Goal: Information Seeking & Learning: Check status

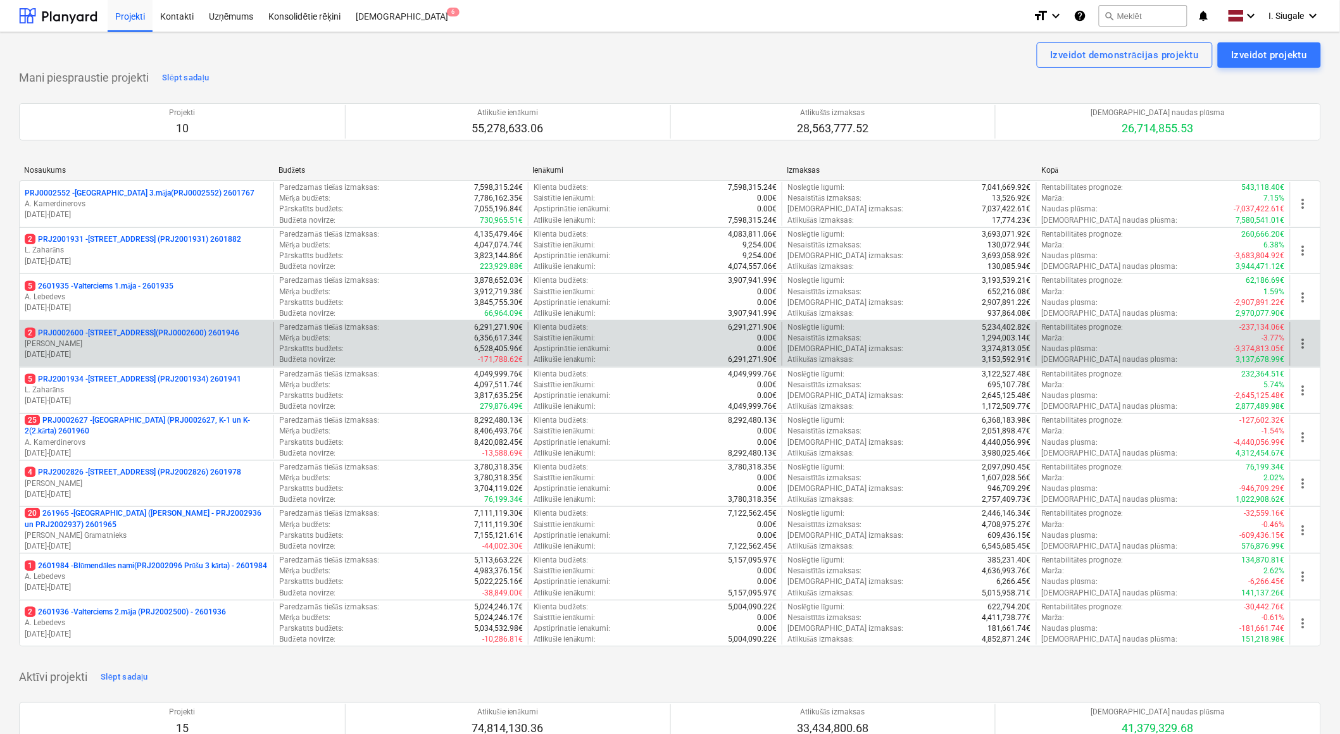
click at [149, 333] on p "2 PRJ0002600 - [STREET_ADDRESS](PRJ0002600) 2601946" at bounding box center [132, 333] width 215 height 11
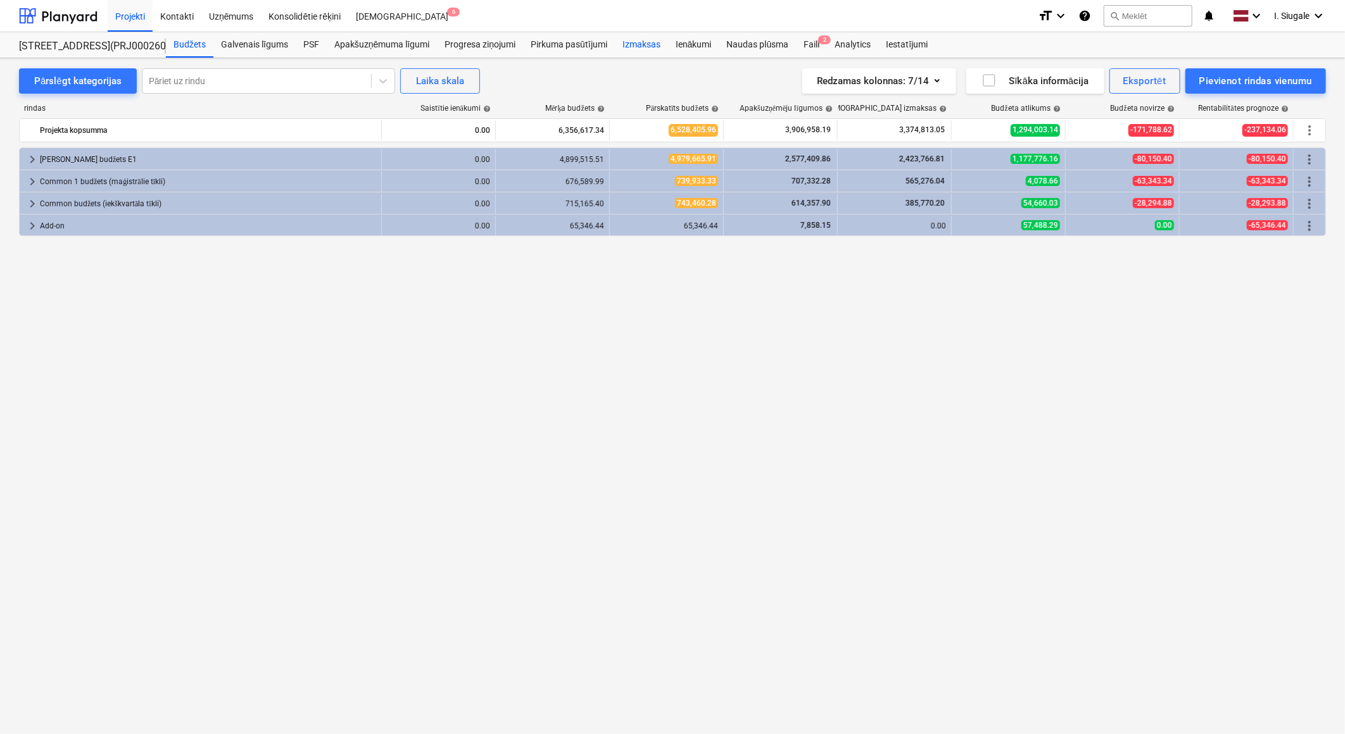
click at [642, 41] on div "Izmaksas" at bounding box center [641, 44] width 53 height 25
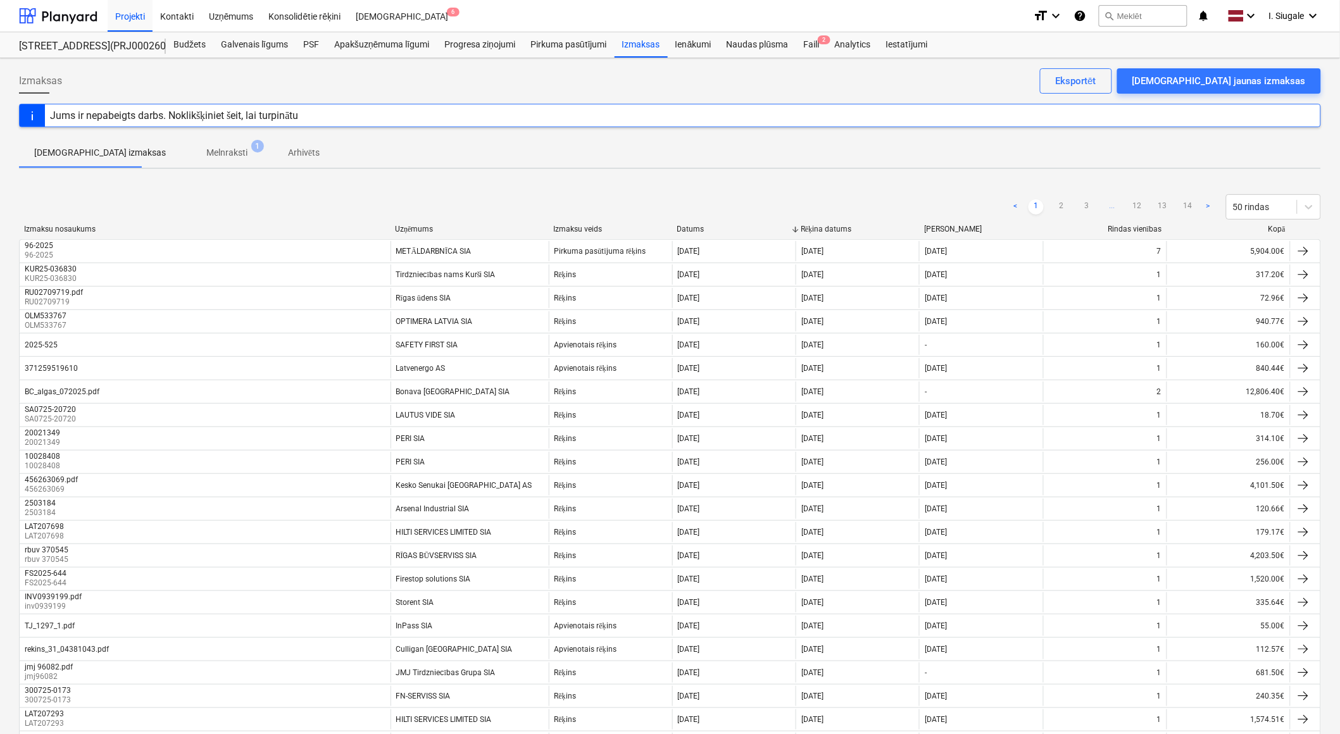
click at [418, 225] on div "Uzņēmums" at bounding box center [469, 229] width 148 height 9
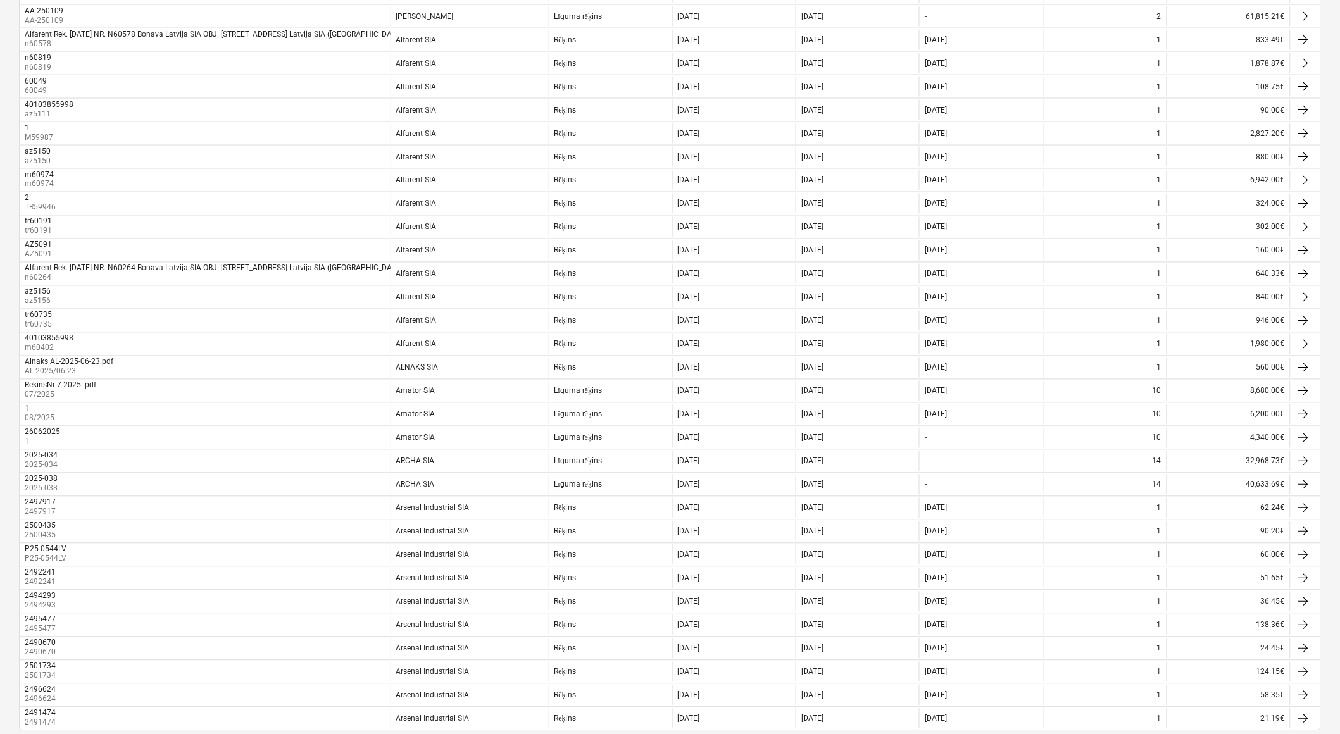
scroll to position [750, 0]
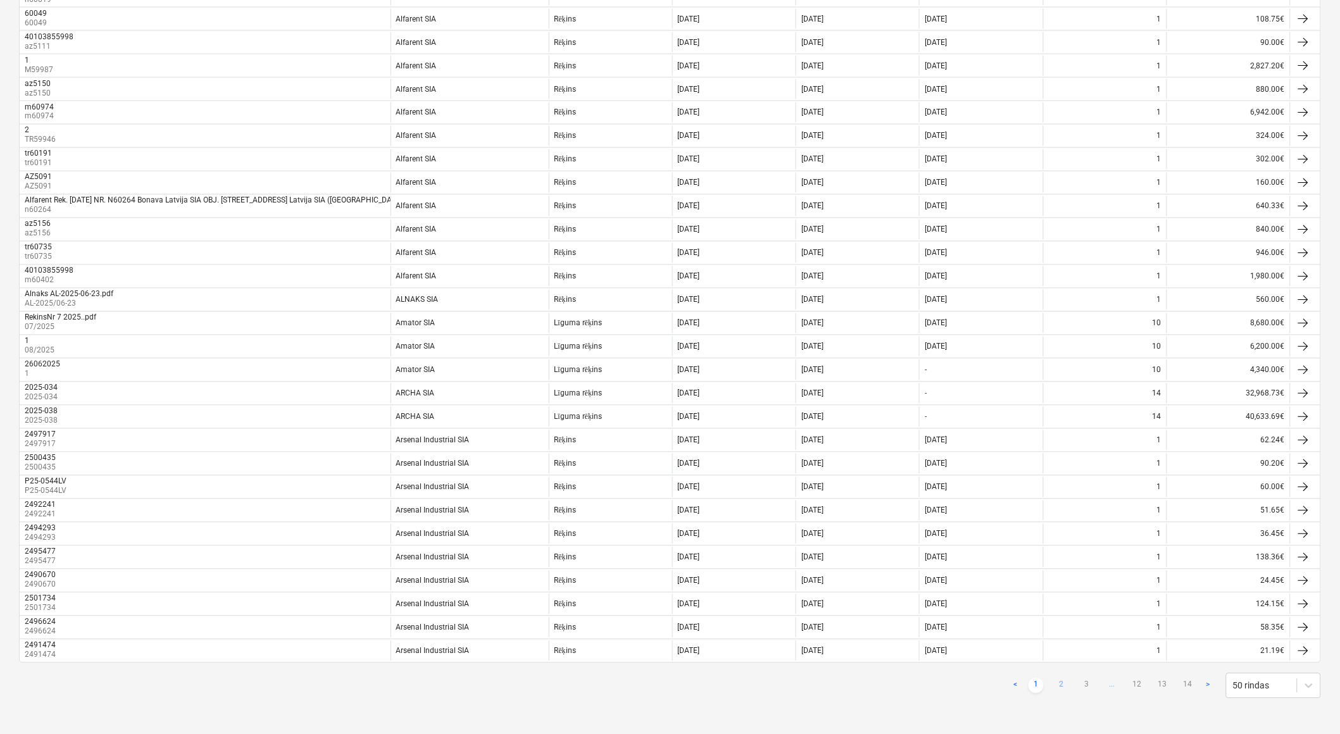
click at [1064, 684] on link "2" at bounding box center [1061, 686] width 15 height 15
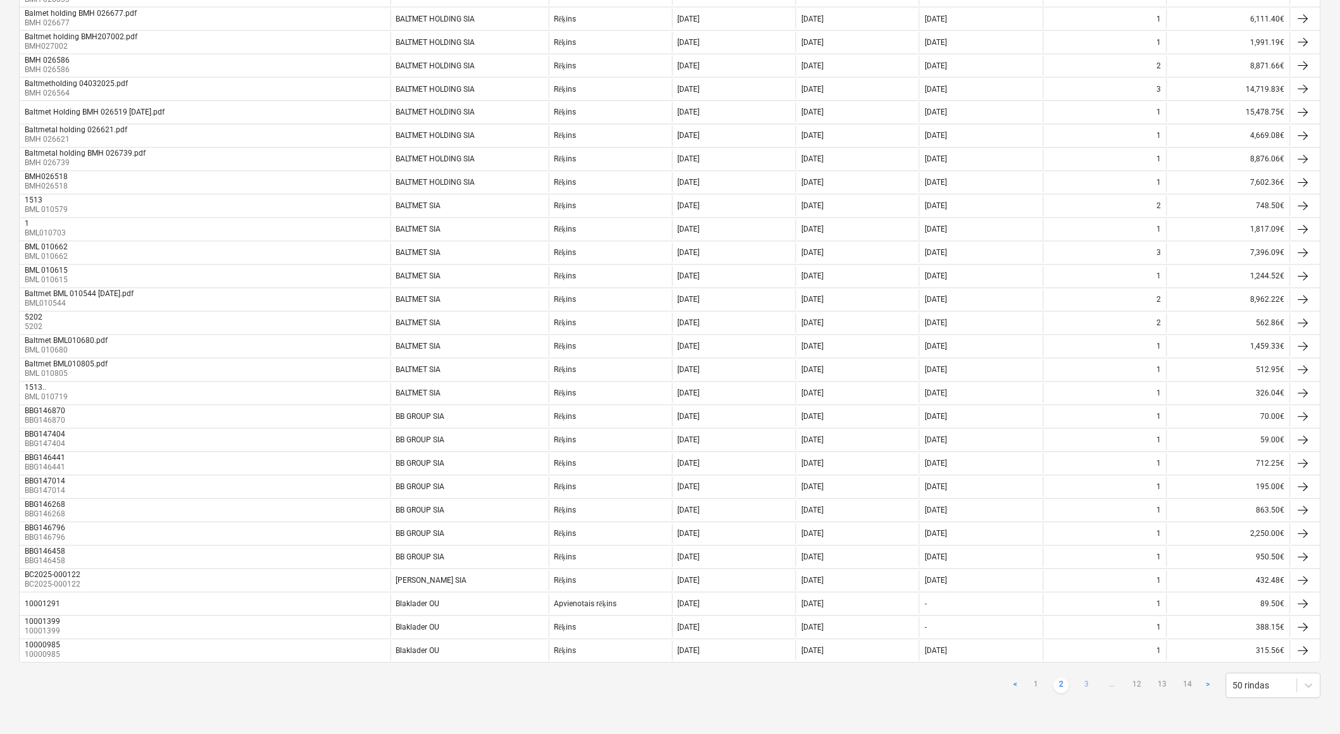
click at [1083, 688] on link "3" at bounding box center [1086, 686] width 15 height 15
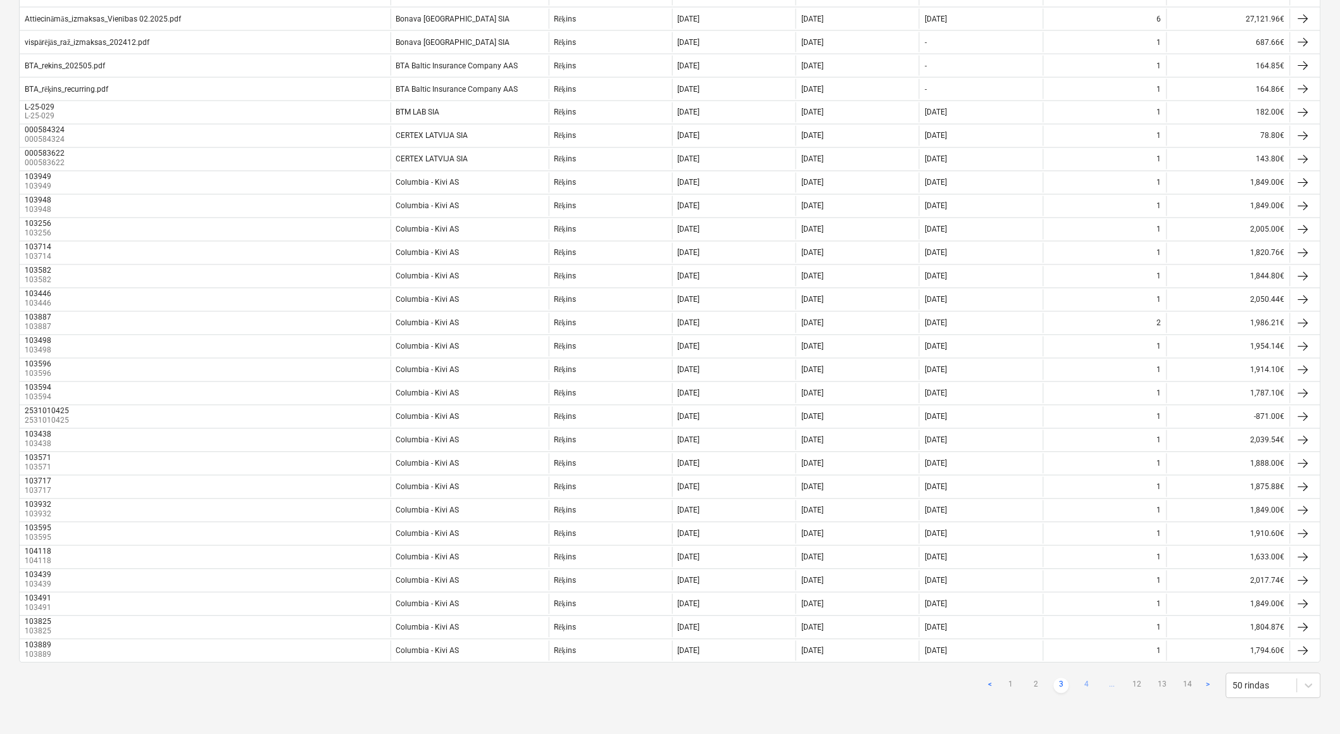
click at [1085, 688] on link "4" at bounding box center [1086, 686] width 15 height 15
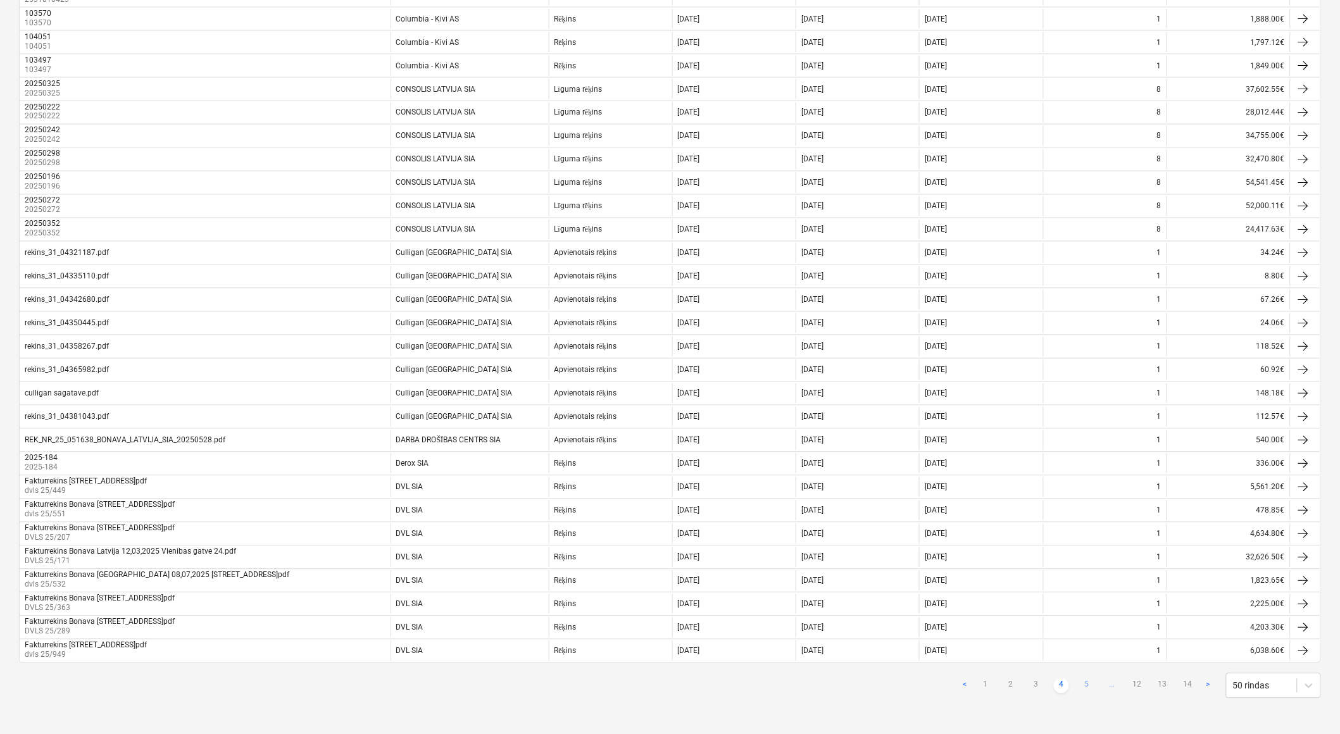
click at [1090, 686] on link "5" at bounding box center [1086, 686] width 15 height 15
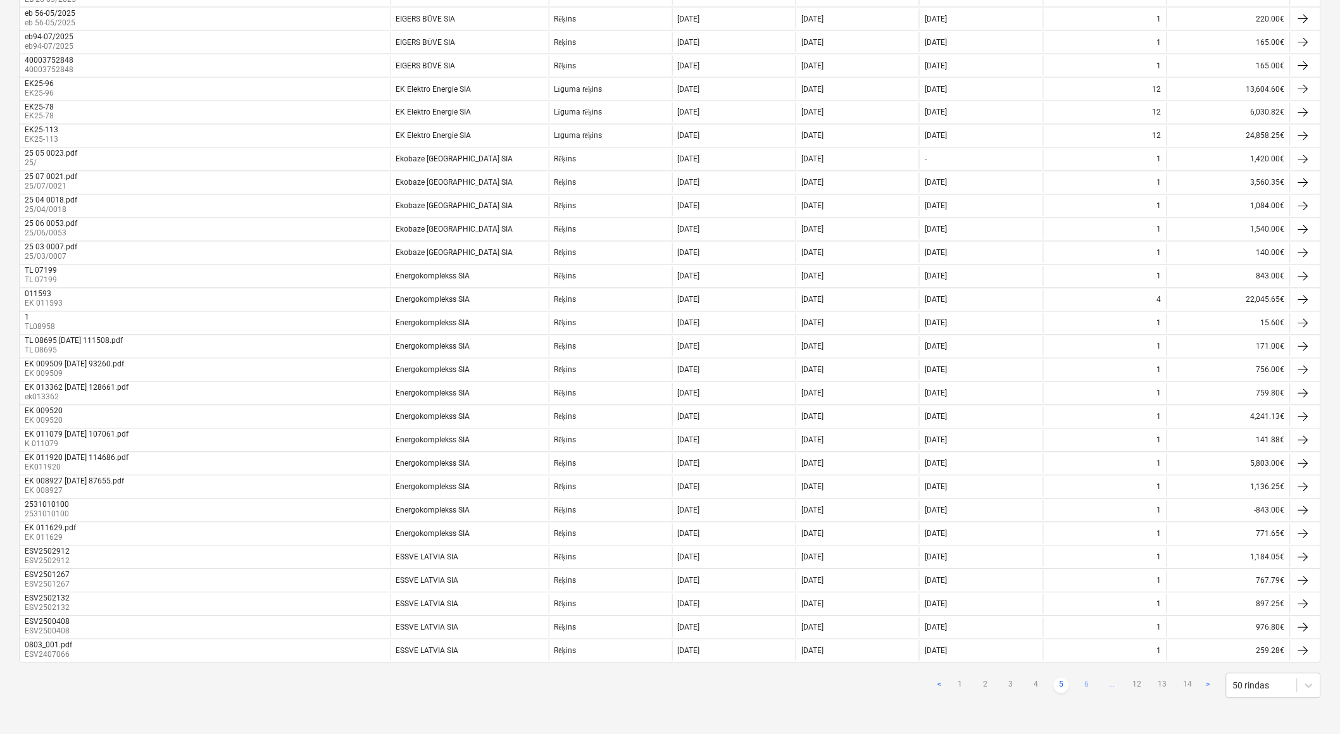
click at [1088, 686] on link "6" at bounding box center [1086, 686] width 15 height 15
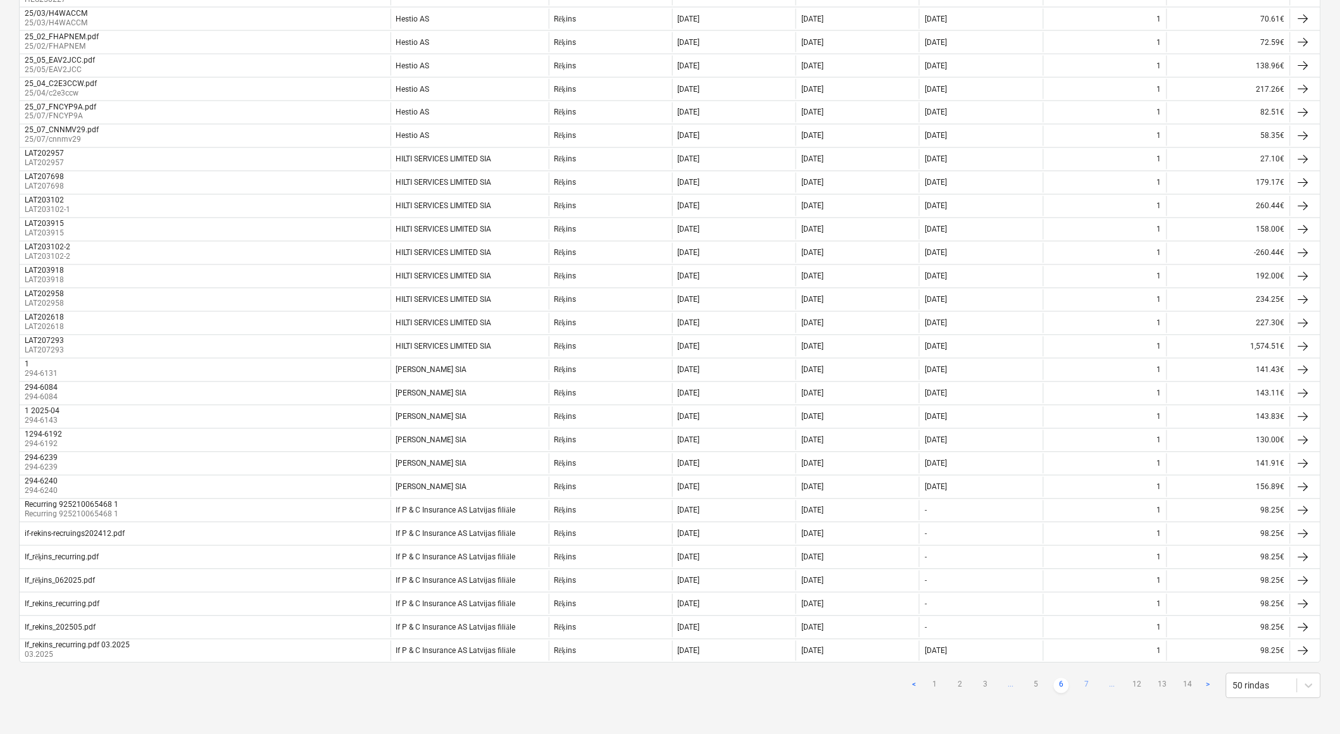
click at [1087, 685] on link "7" at bounding box center [1086, 686] width 15 height 15
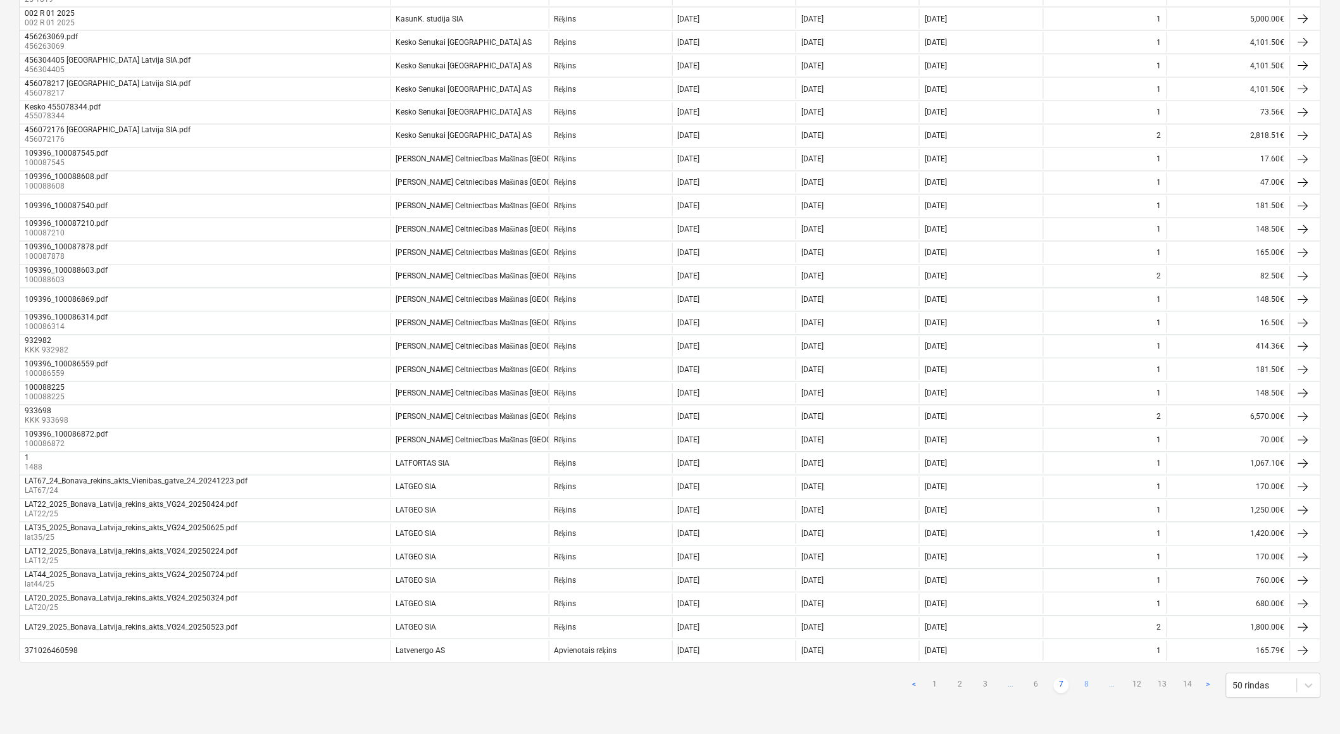
click at [1091, 686] on link "8" at bounding box center [1086, 686] width 15 height 15
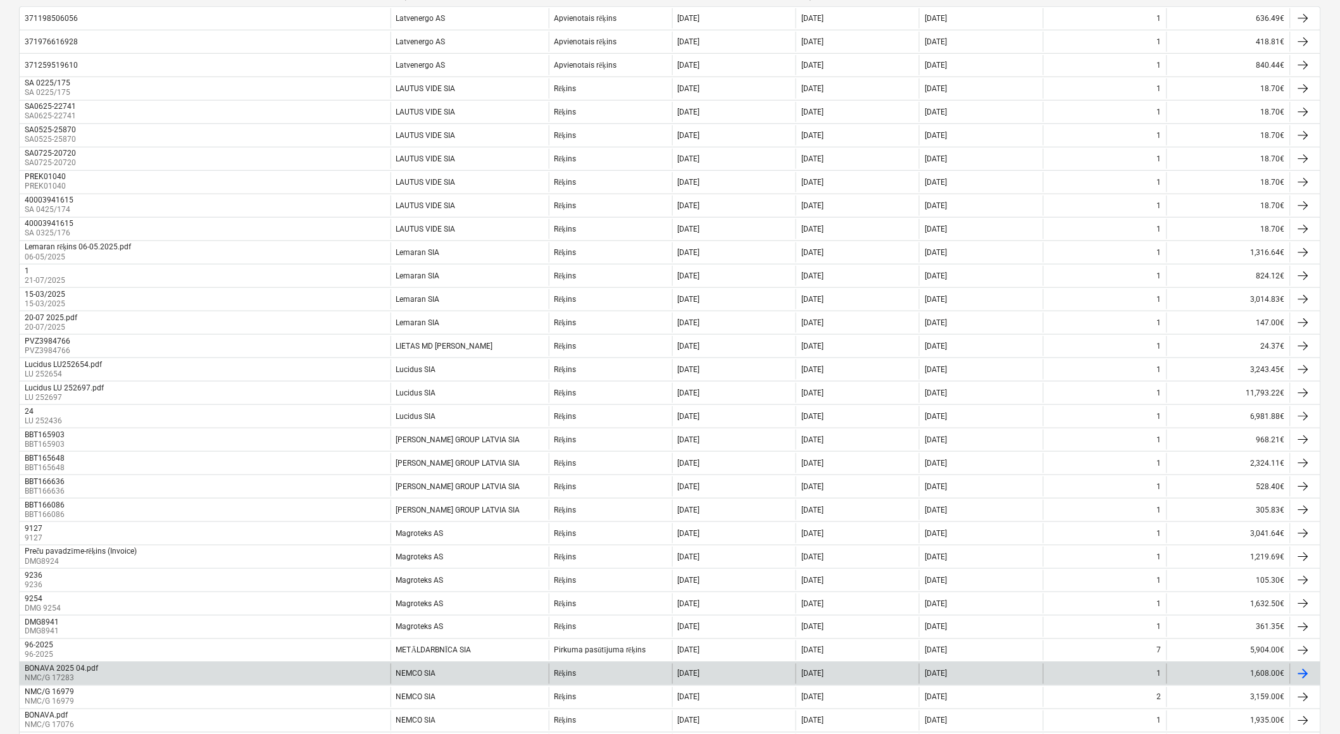
scroll to position [0, 0]
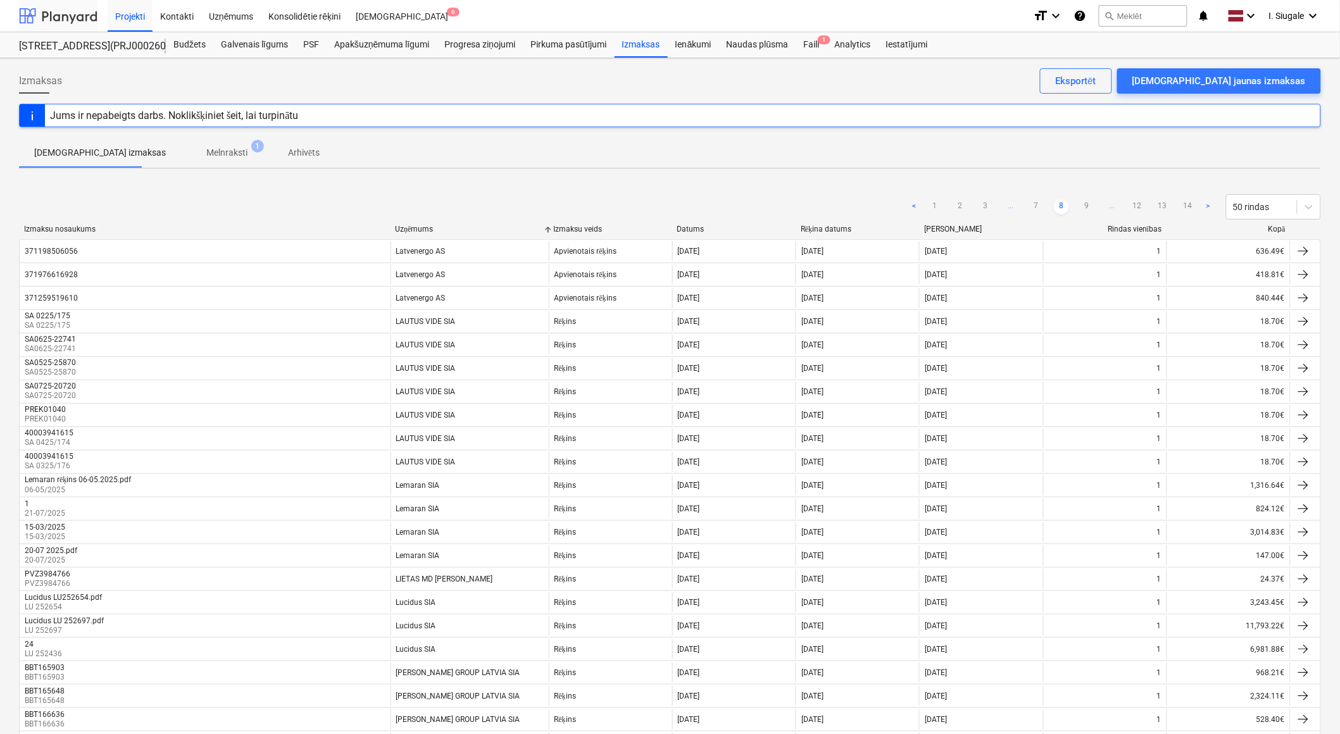
click at [73, 15] on div at bounding box center [58, 16] width 78 height 32
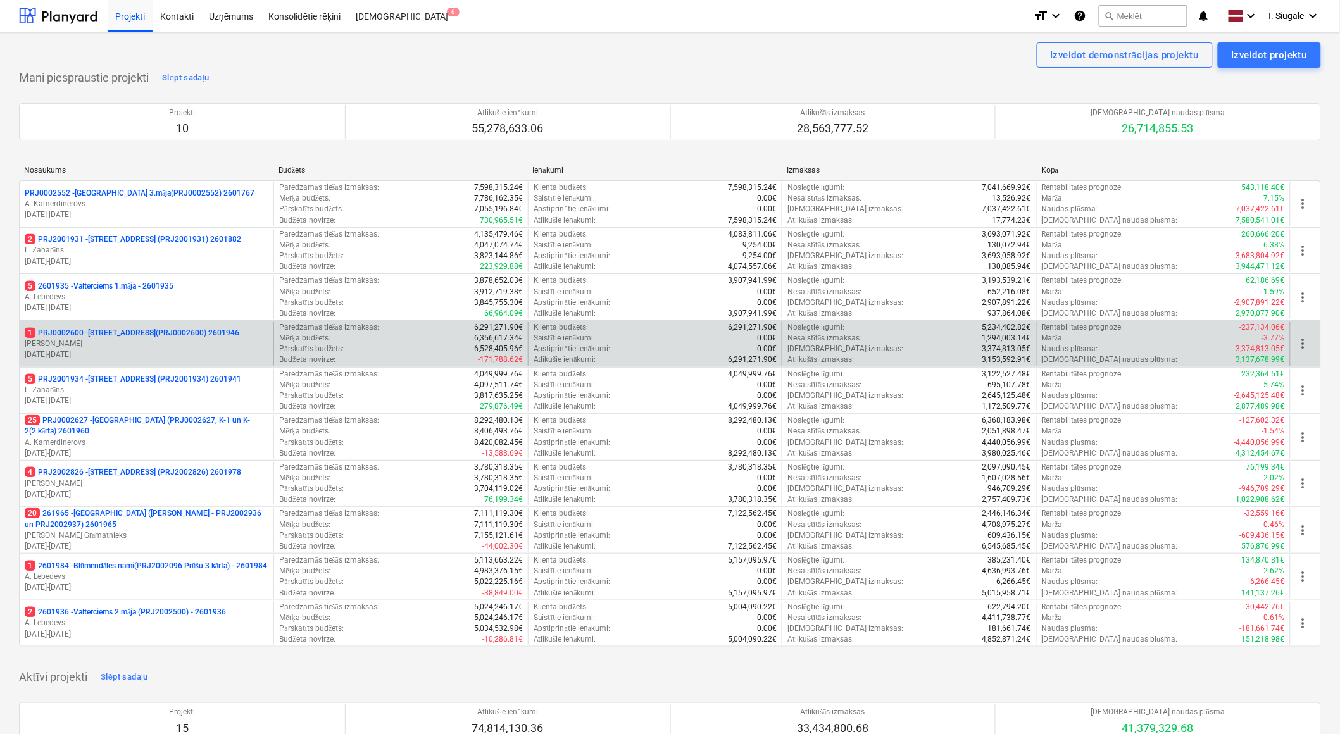
click at [153, 351] on p "[DATE] - [DATE]" at bounding box center [147, 354] width 244 height 11
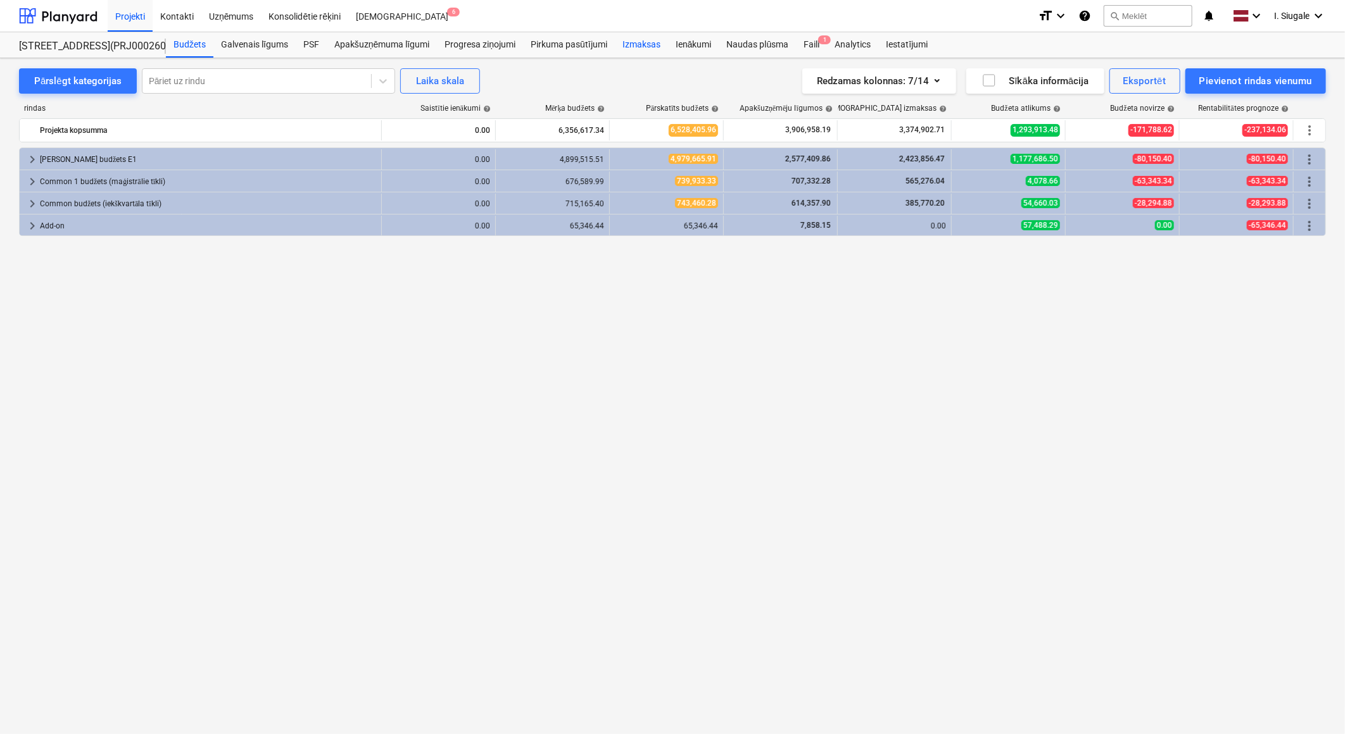
click at [637, 45] on div "Izmaksas" at bounding box center [641, 44] width 53 height 25
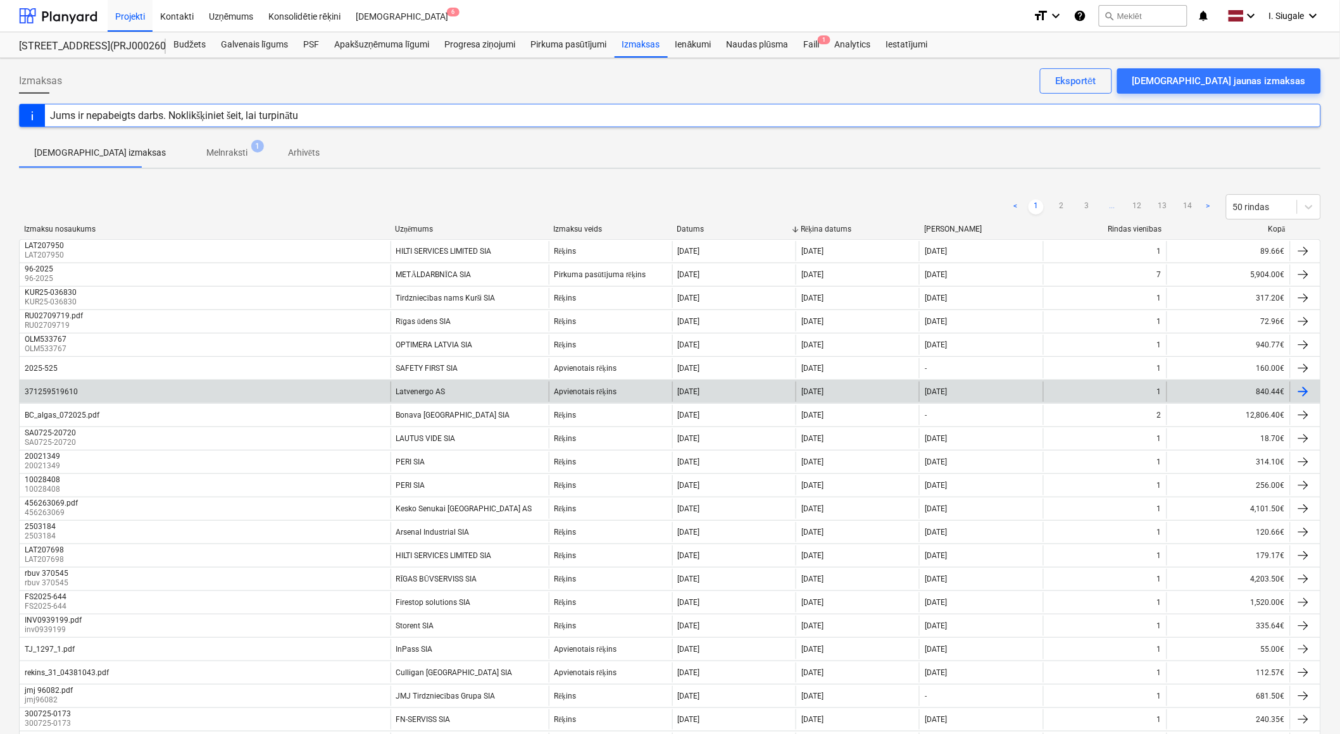
click at [484, 392] on div "Latvenergo AS" at bounding box center [470, 392] width 158 height 20
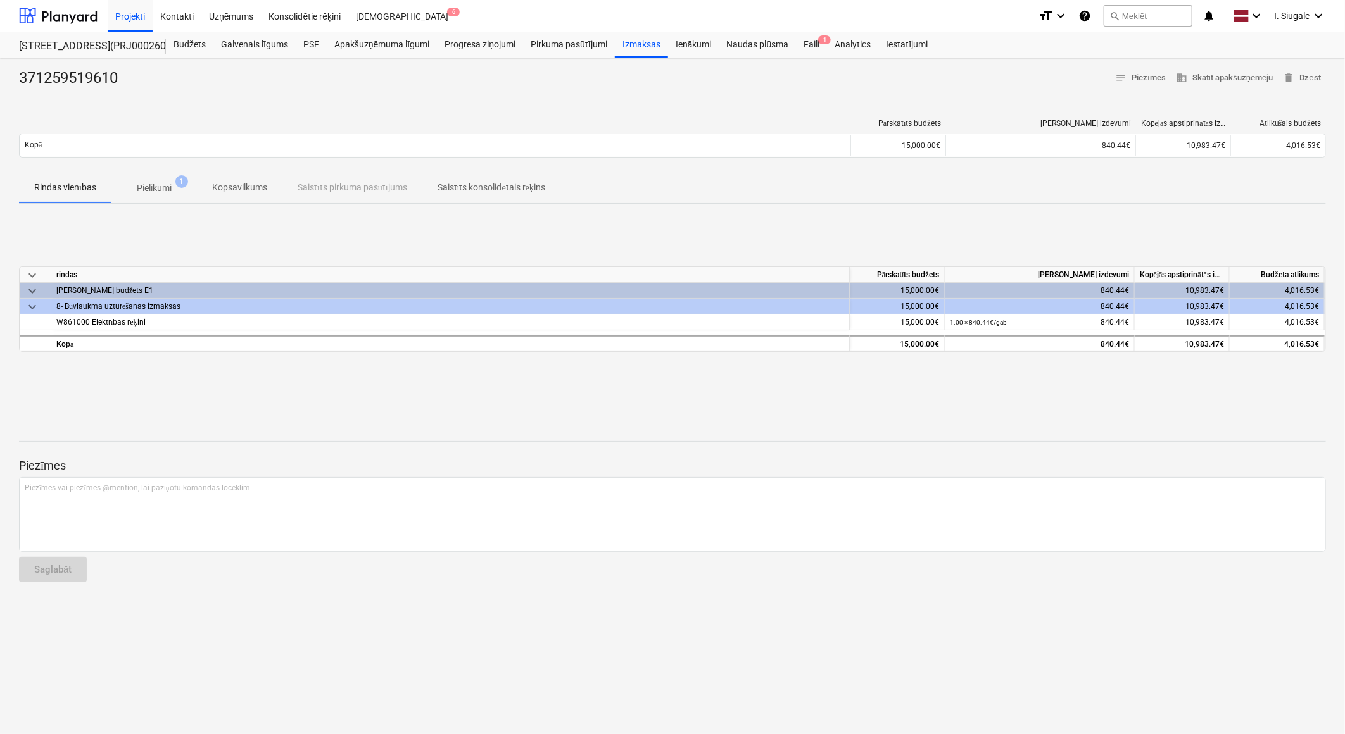
click at [169, 189] on p "Pielikumi" at bounding box center [154, 188] width 35 height 13
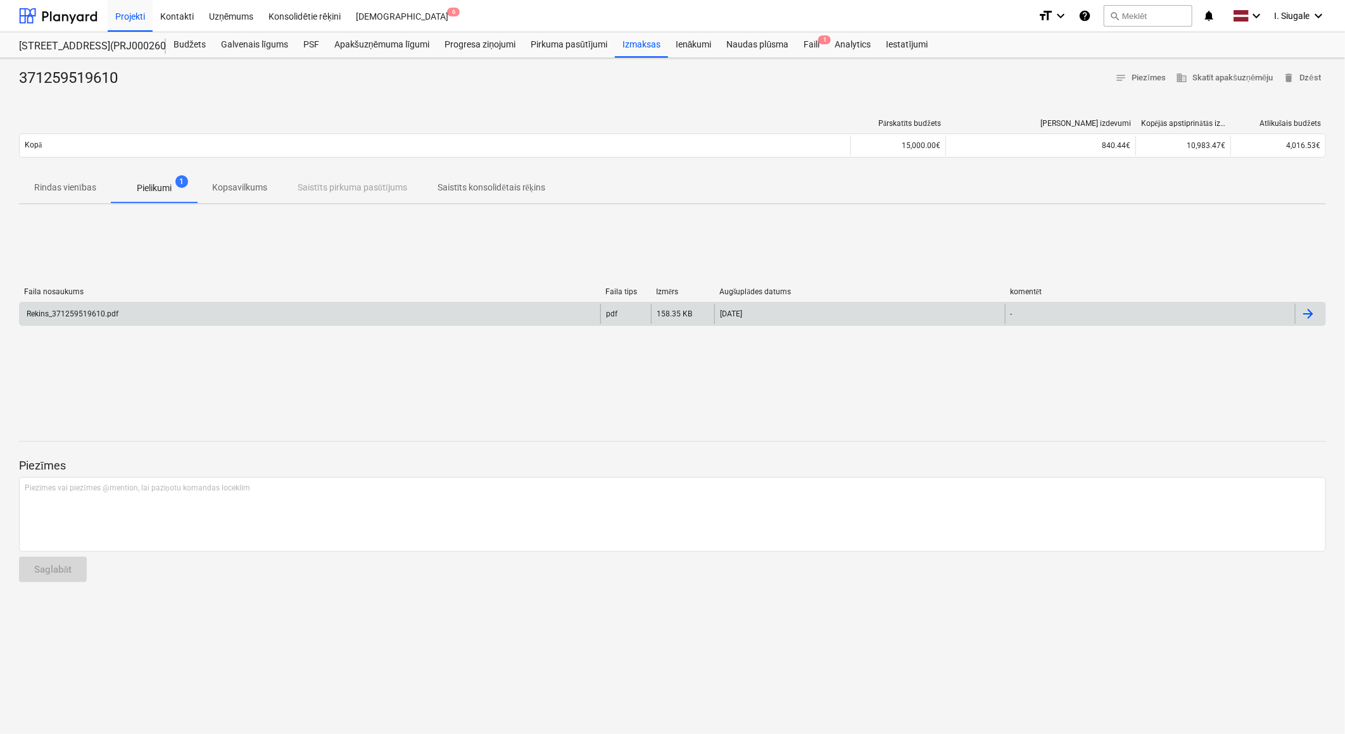
click at [242, 308] on div "Rekins_371259519610.pdf" at bounding box center [310, 314] width 581 height 20
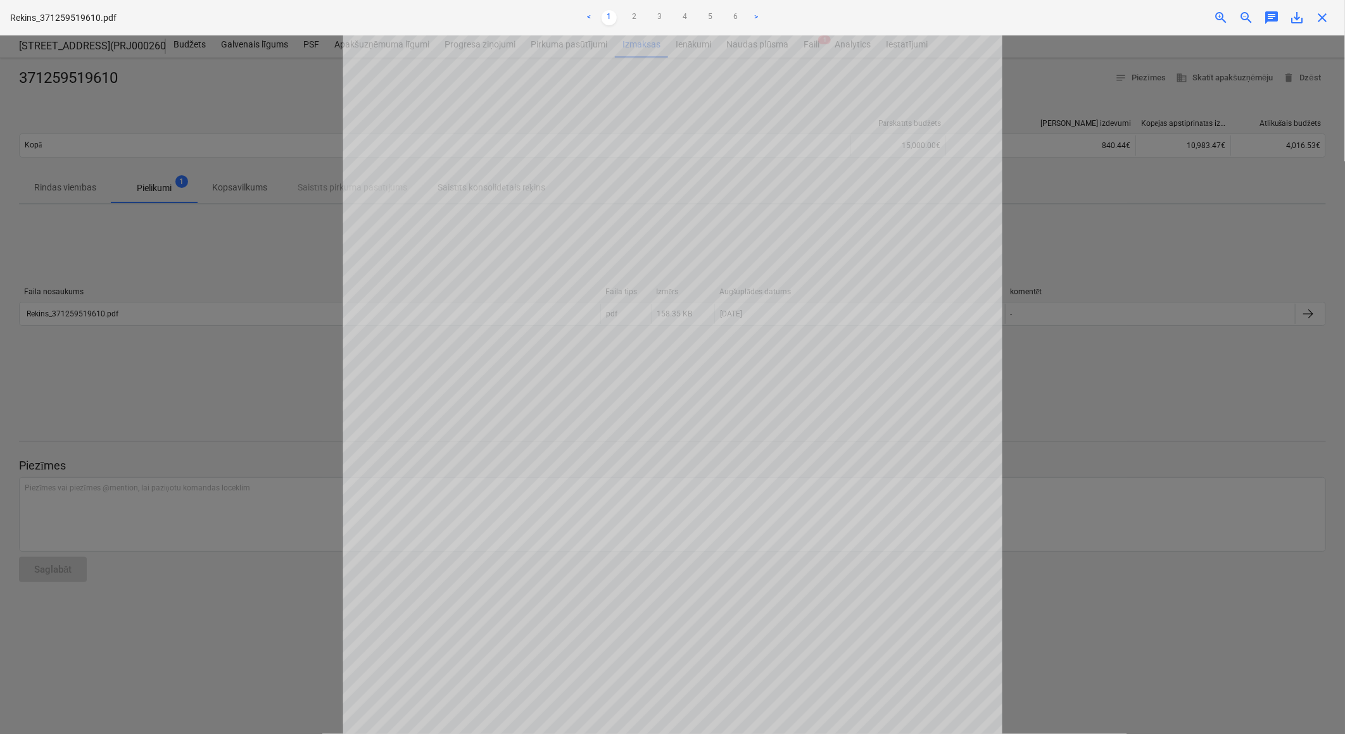
click at [1324, 22] on span "close" at bounding box center [1321, 17] width 15 height 15
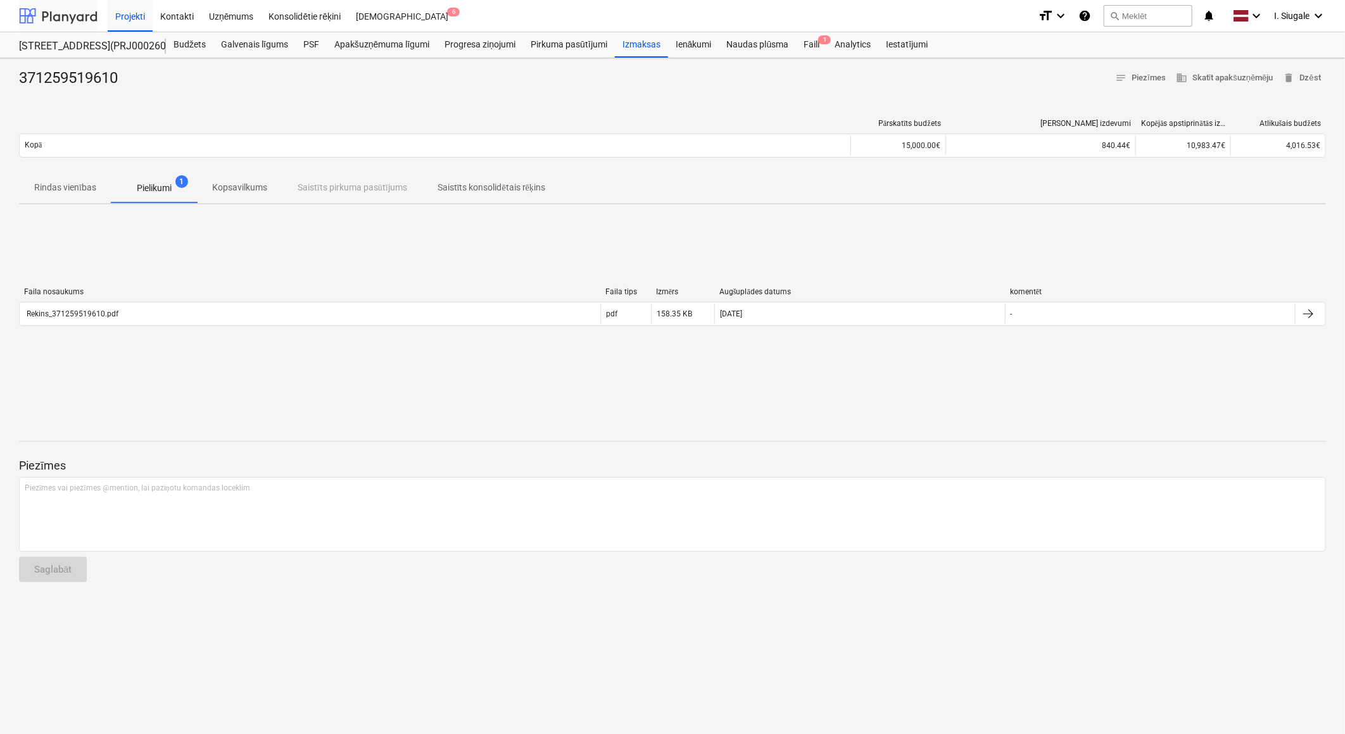
click at [58, 13] on div at bounding box center [58, 16] width 78 height 32
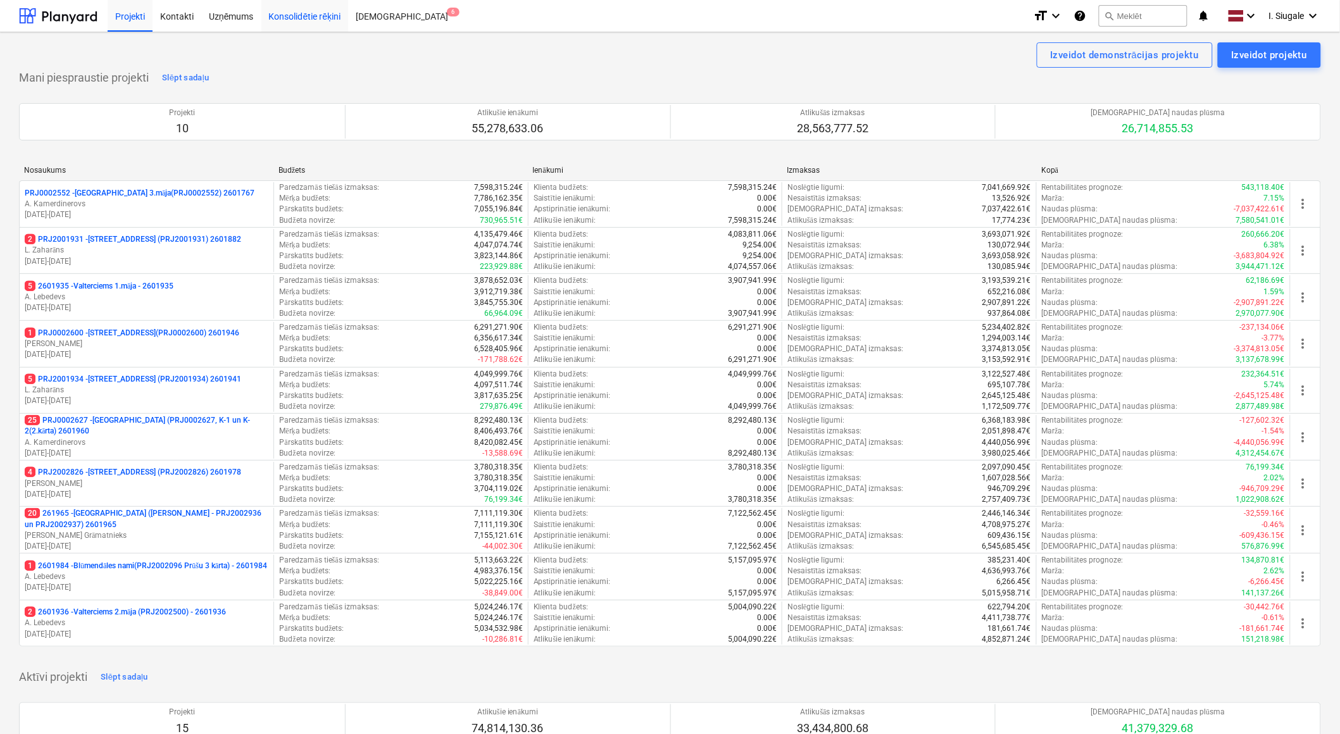
click at [288, 18] on div "Konsolidētie rēķini" at bounding box center [304, 15] width 87 height 32
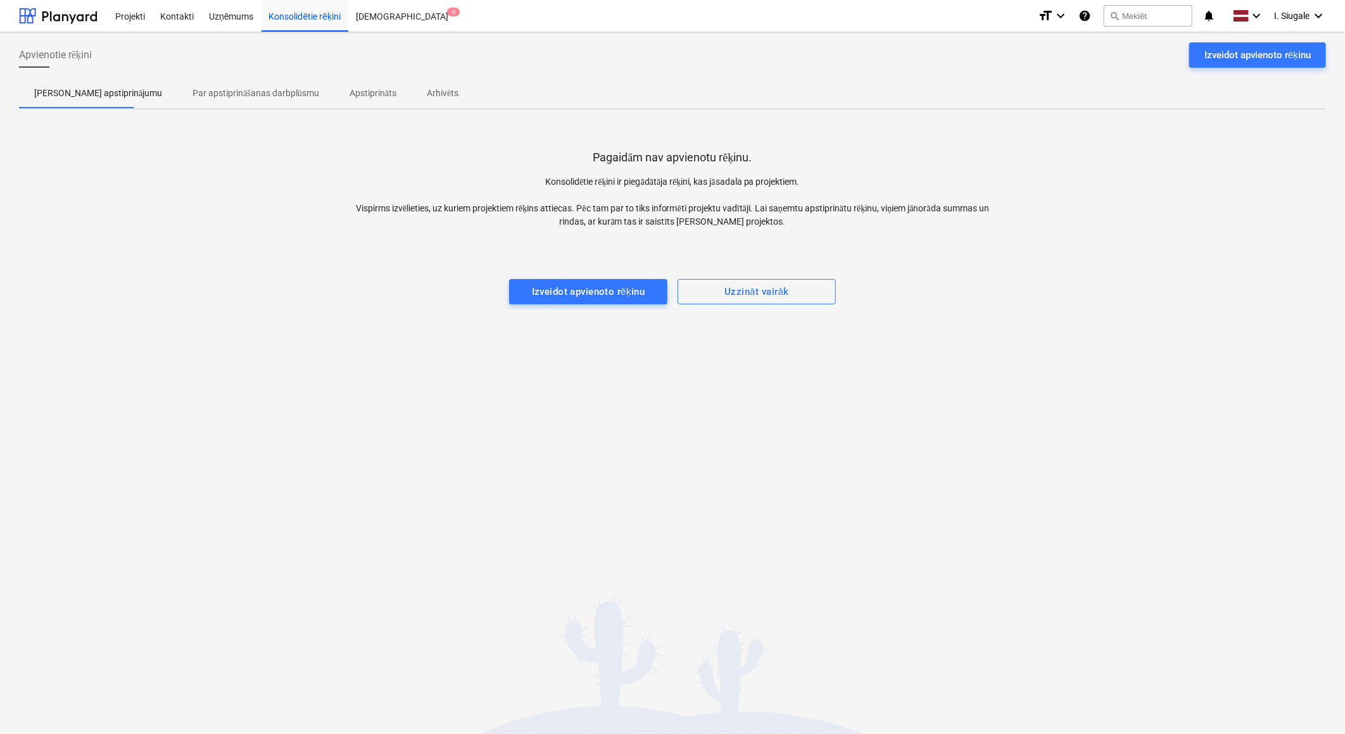
click at [213, 91] on p "Par apstiprināšanas darbplūsmu" at bounding box center [255, 93] width 127 height 13
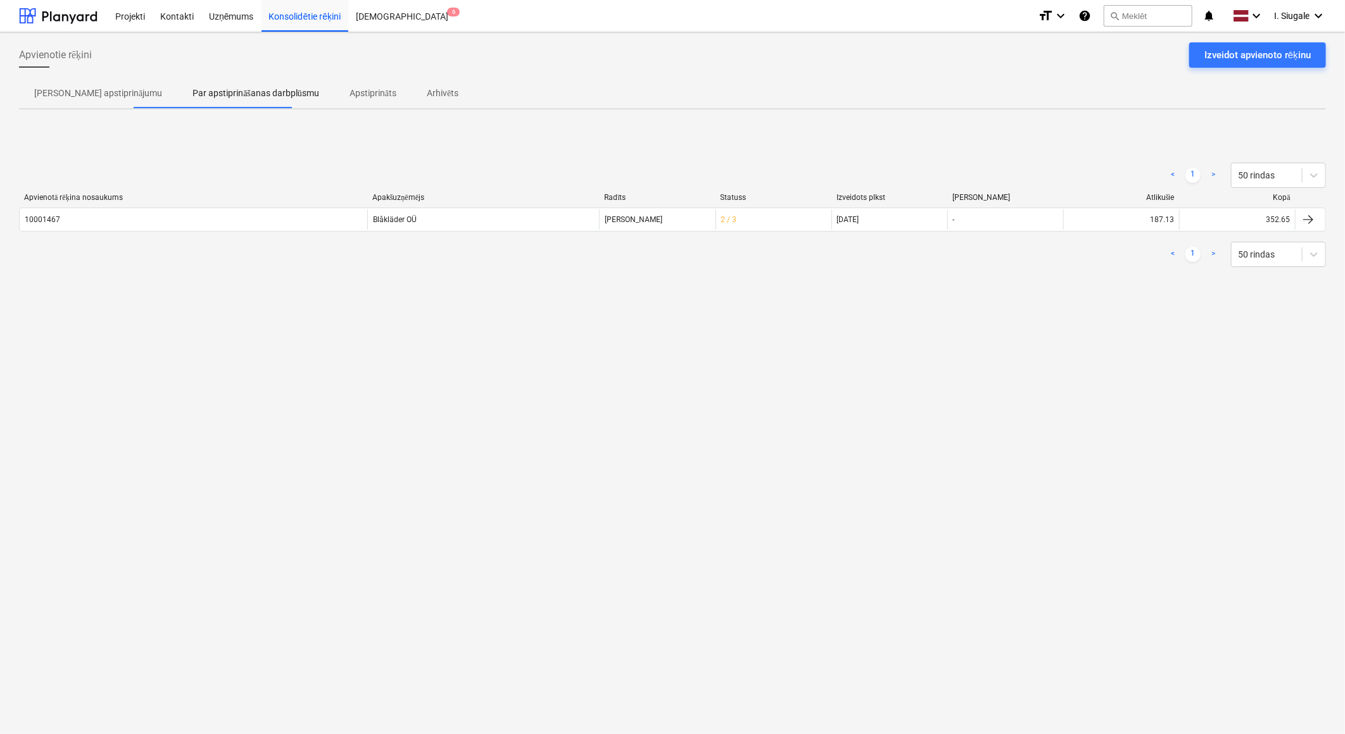
click at [351, 91] on p "Apstiprināts" at bounding box center [372, 93] width 47 height 13
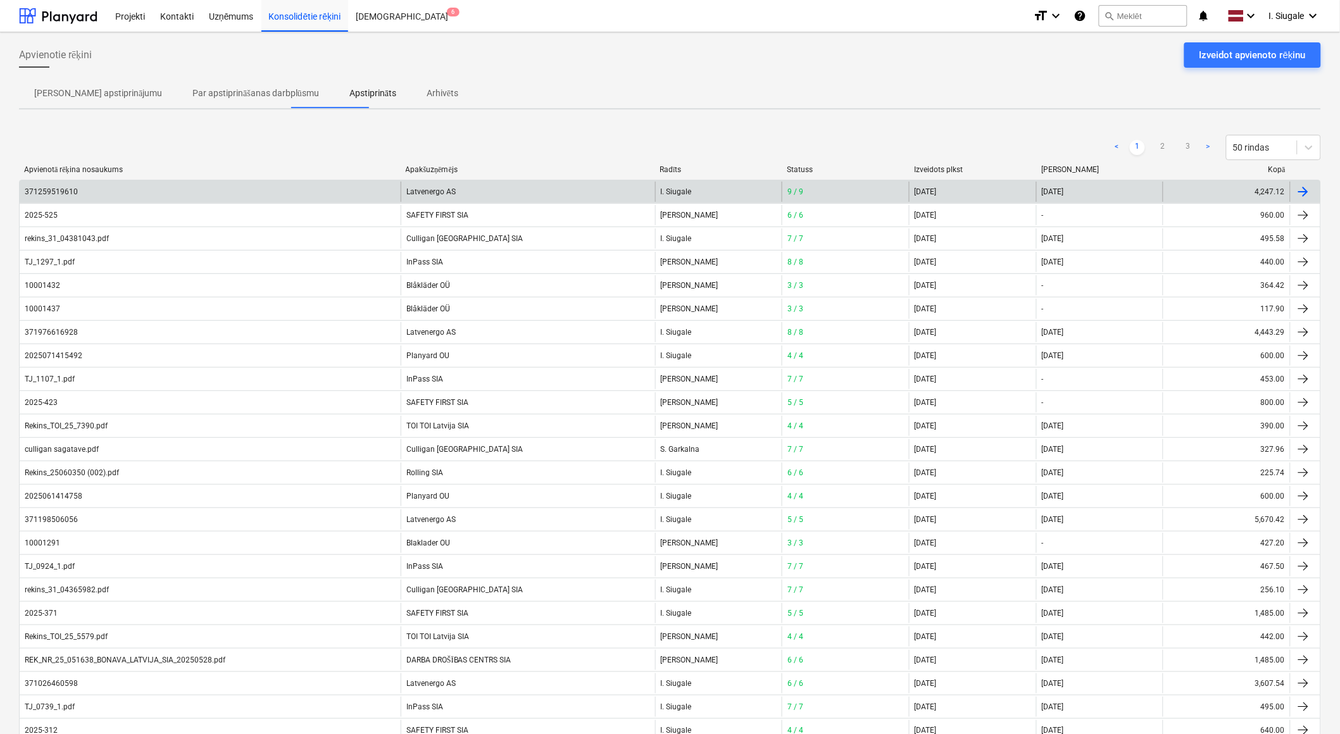
click at [257, 189] on div "371259519610" at bounding box center [210, 192] width 381 height 20
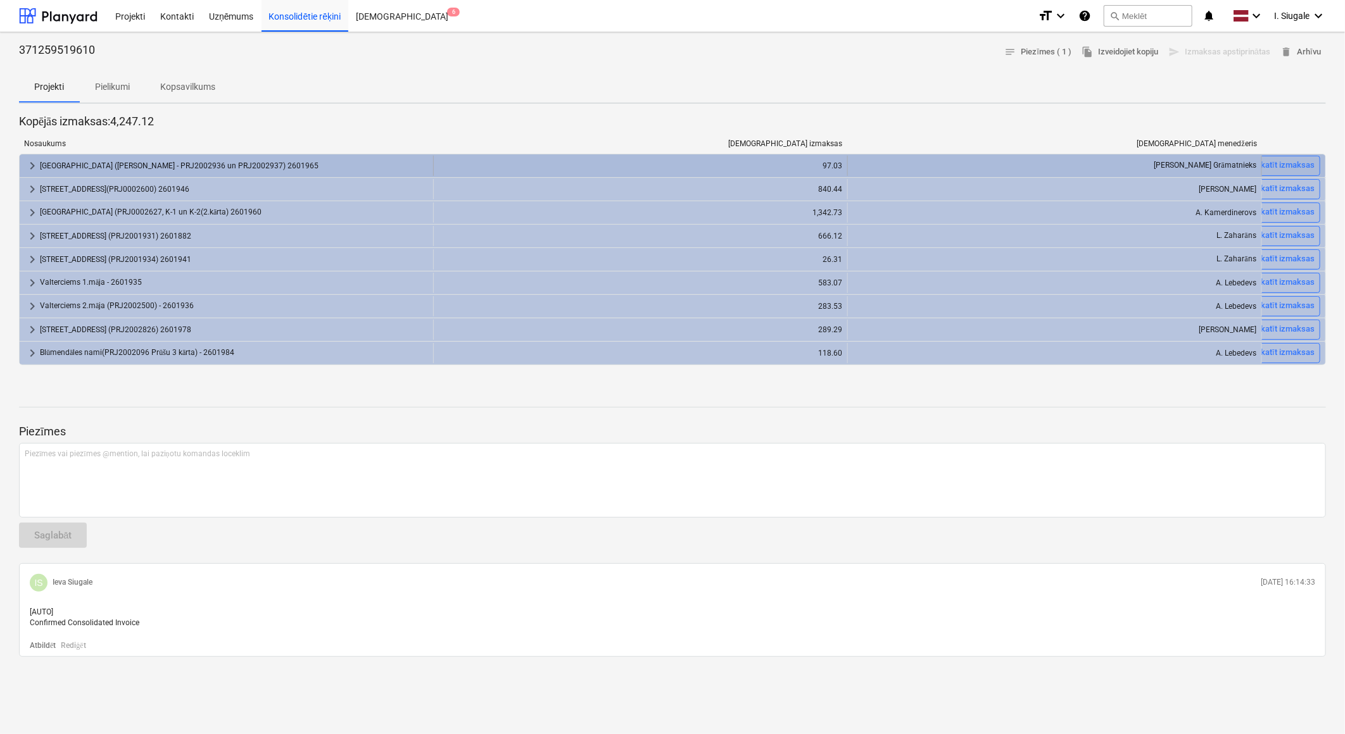
click at [215, 163] on div "[GEOGRAPHIC_DATA] ([PERSON_NAME] - PRJ2002936 un PRJ2002937) 2601965" at bounding box center [234, 166] width 388 height 20
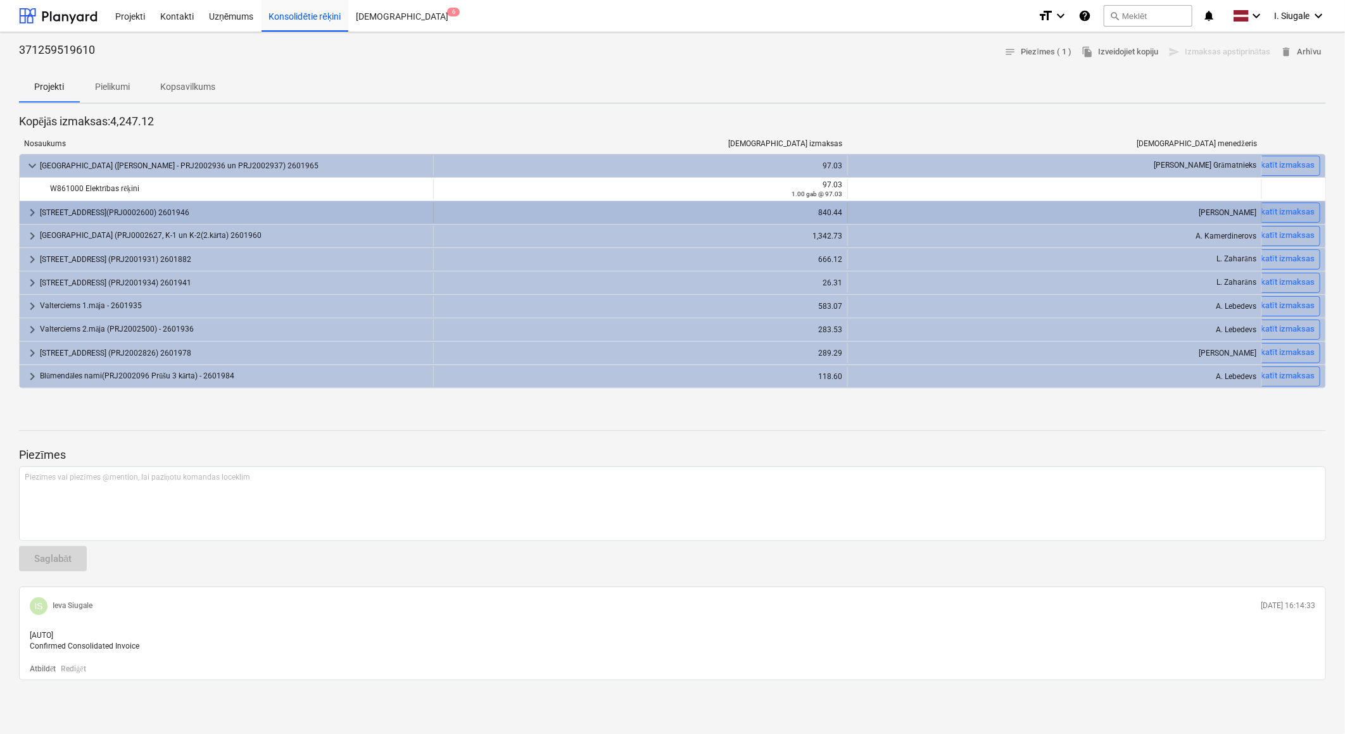
click at [194, 213] on div "[STREET_ADDRESS](PRJ0002600) 2601946" at bounding box center [234, 213] width 388 height 20
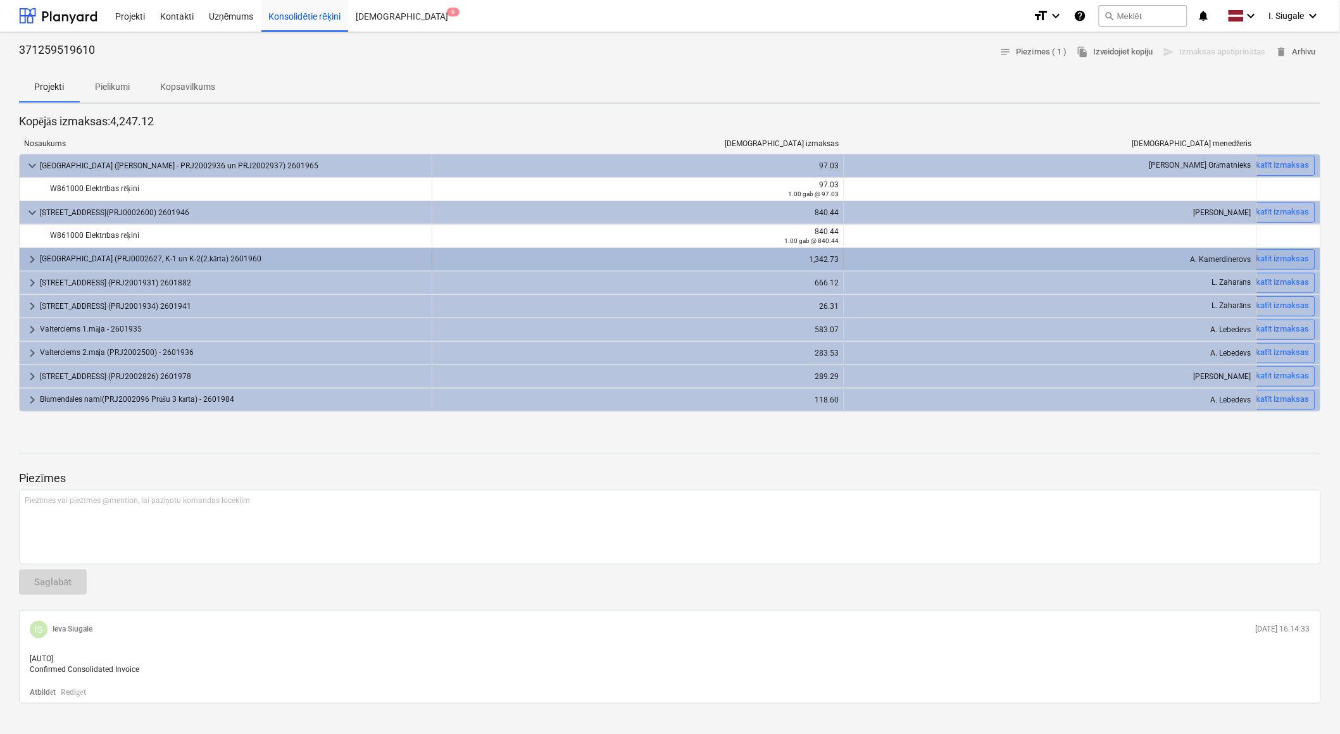
click at [173, 261] on div "[GEOGRAPHIC_DATA] (PRJ0002627, K-1 un K-2(2.kārta) 2601960" at bounding box center [233, 259] width 387 height 20
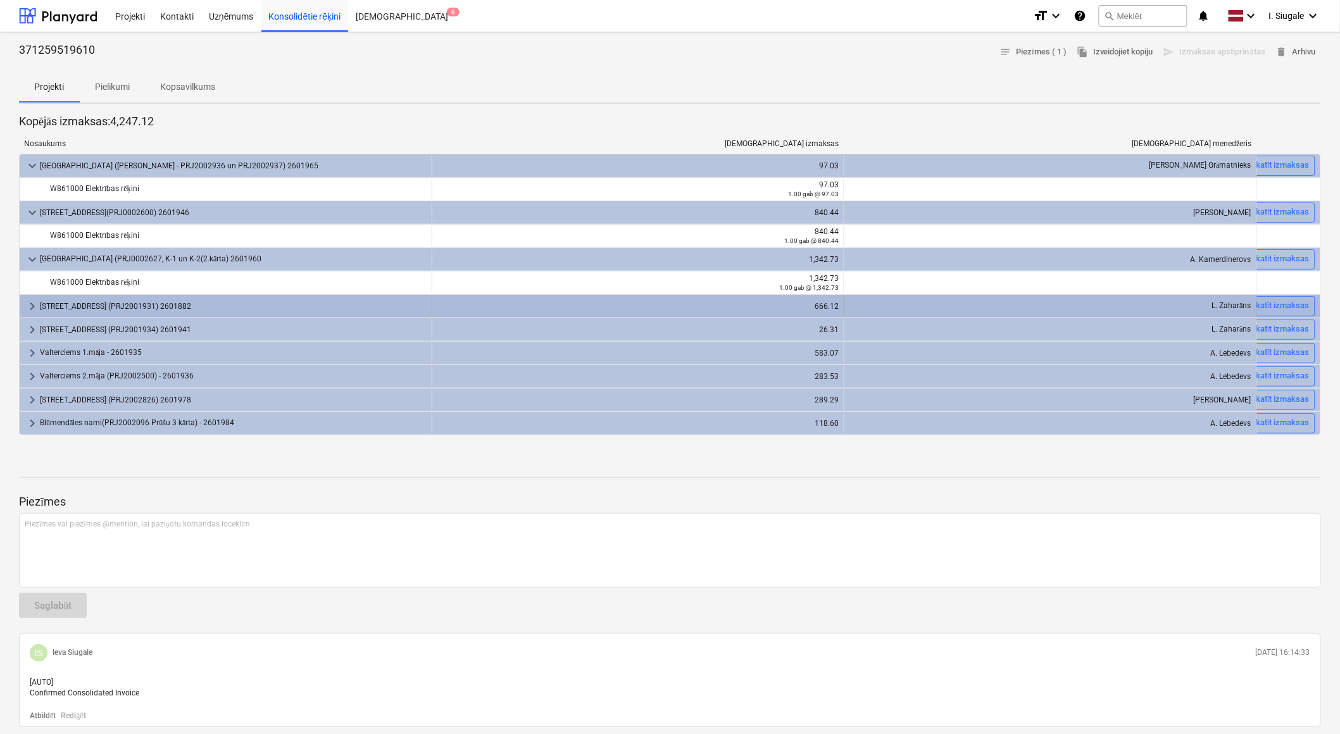
click at [167, 301] on div "[STREET_ADDRESS] (PRJ2001931) 2601882" at bounding box center [233, 306] width 387 height 20
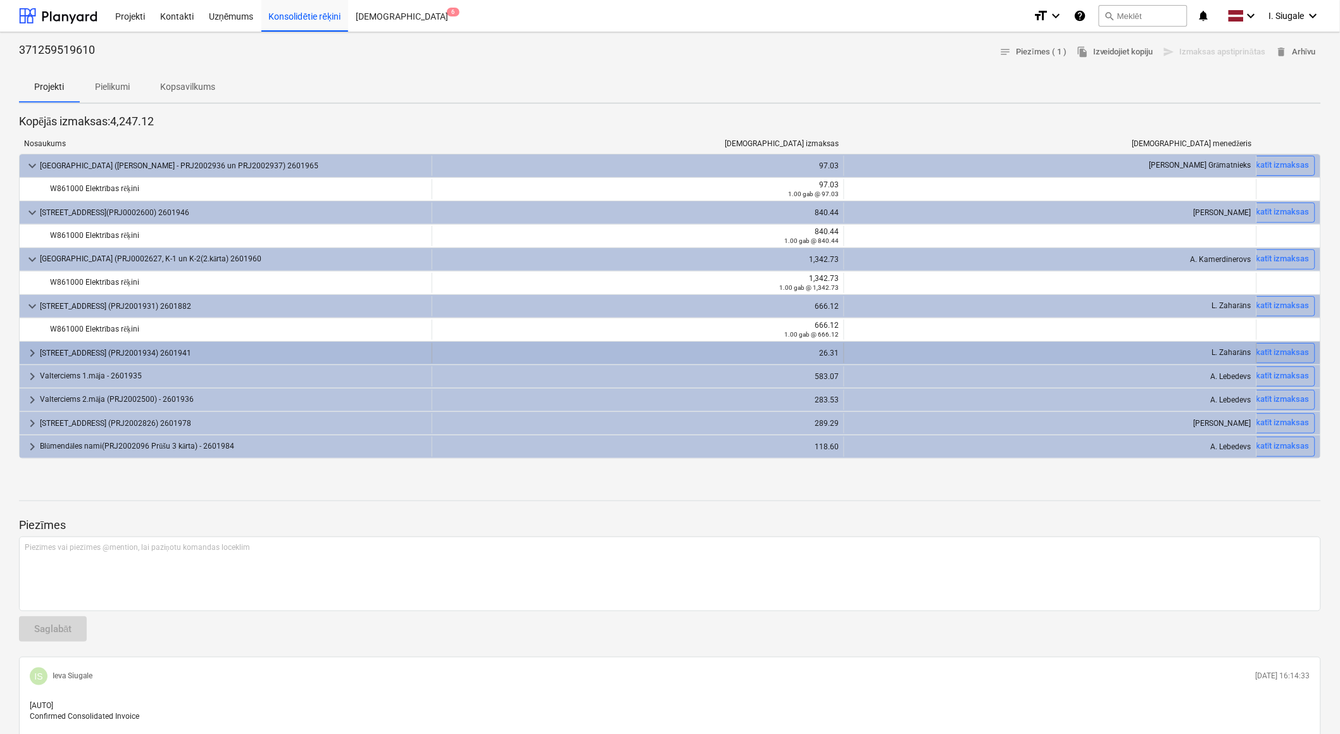
click at [163, 346] on div "[STREET_ADDRESS] (PRJ2001934) 2601941" at bounding box center [233, 353] width 387 height 20
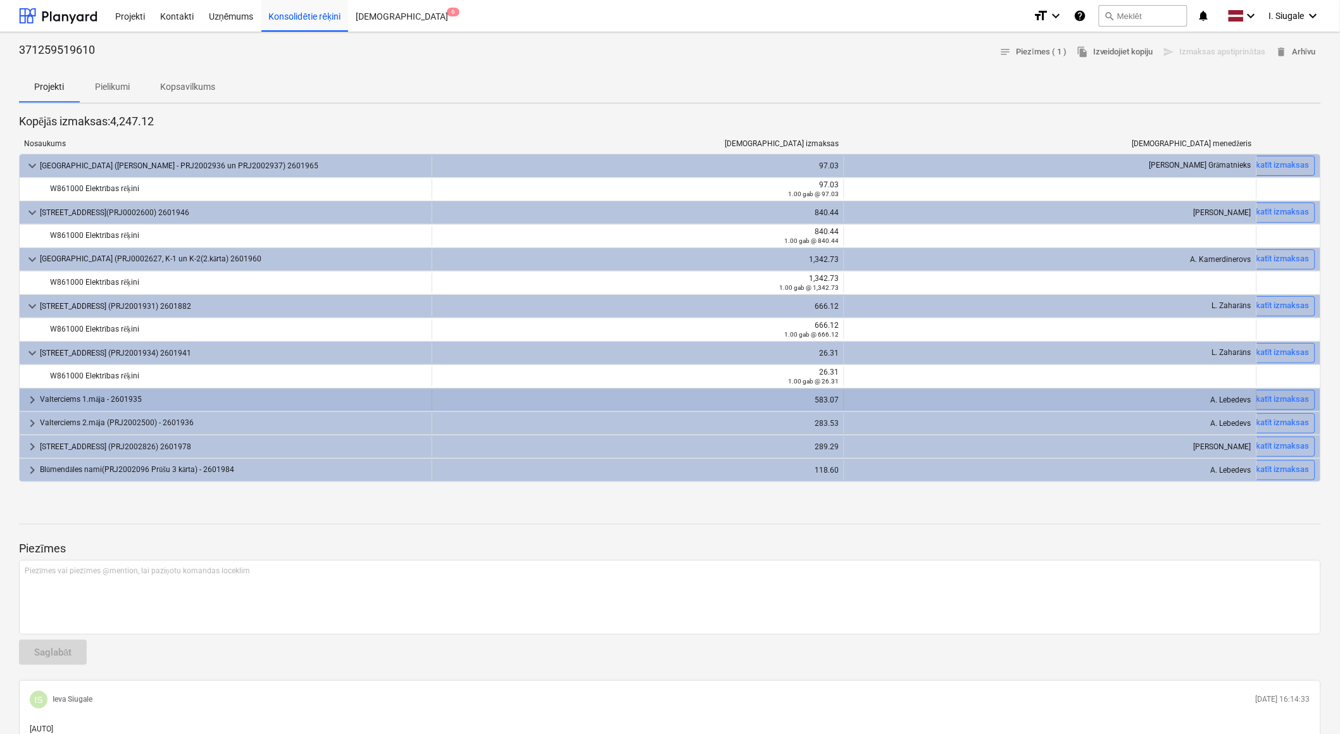
click at [154, 397] on div "Valterciems 1.māja - 2601935" at bounding box center [233, 400] width 387 height 20
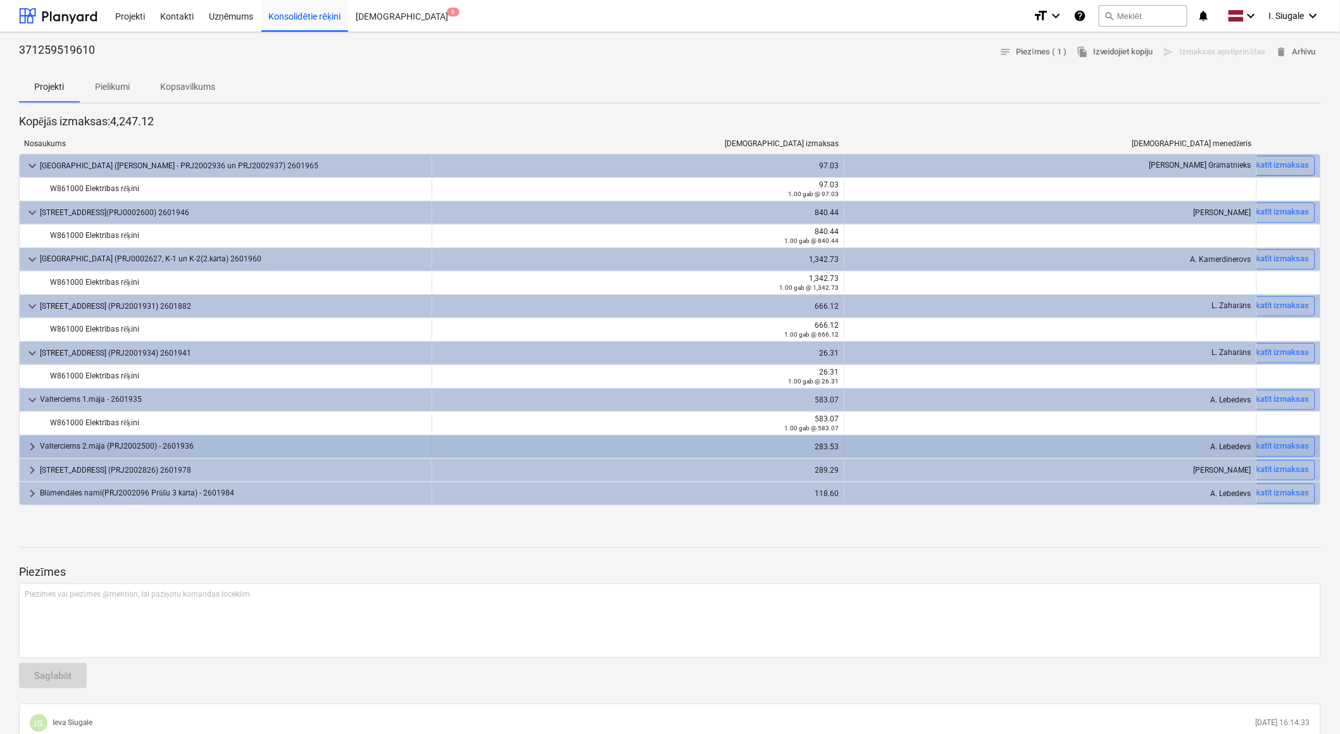
click at [144, 443] on div "Valterciems 2.māja (PRJ2002500) - 2601936" at bounding box center [233, 447] width 387 height 20
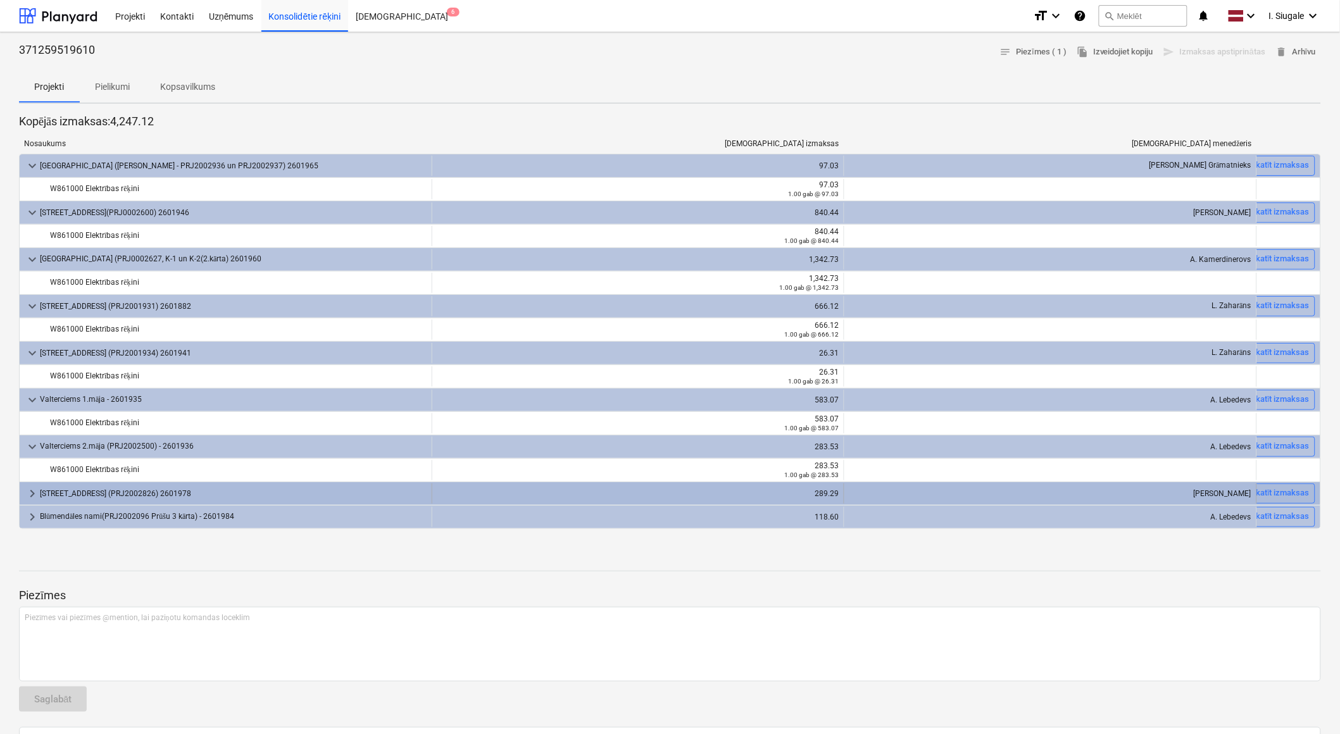
click at [143, 489] on div "[STREET_ADDRESS] (PRJ2002826) 2601978" at bounding box center [233, 494] width 387 height 20
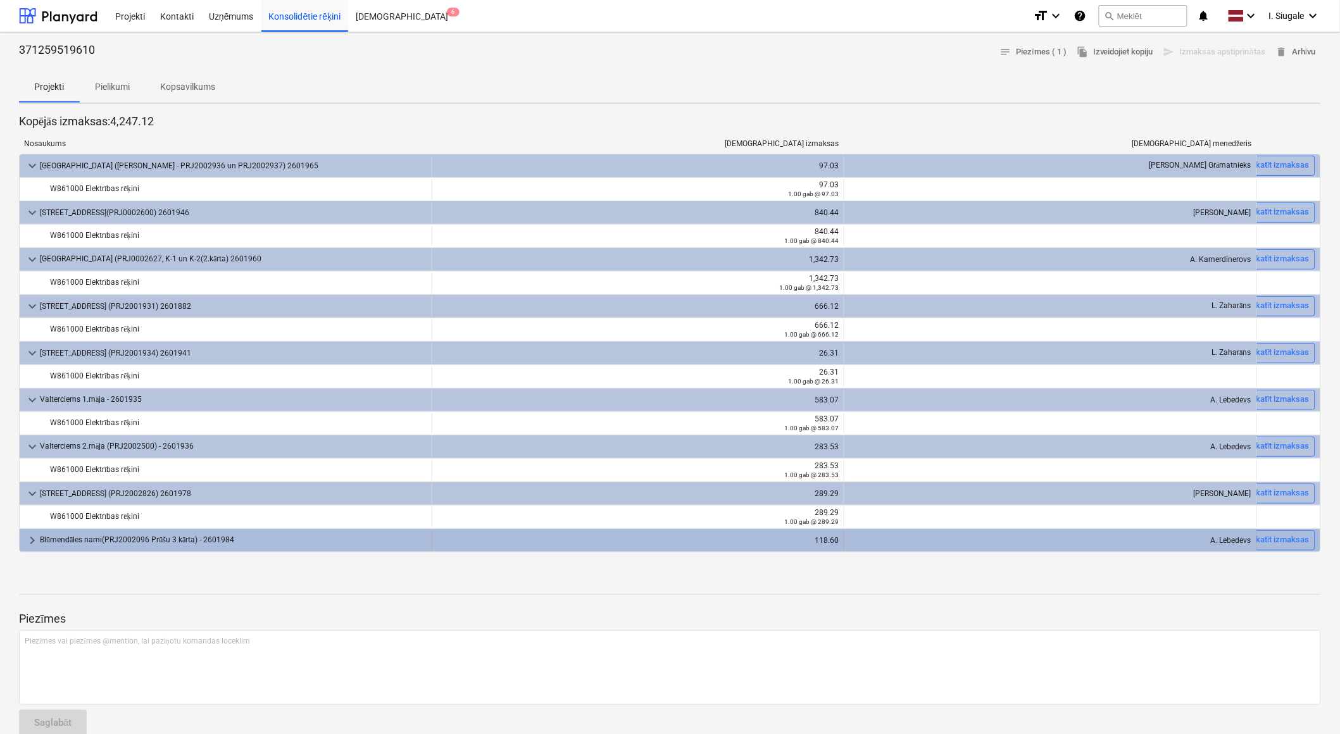
click at [146, 539] on div "Blūmendāles nami(PRJ2002096 Prūšu 3 kārta) - 2601984" at bounding box center [233, 541] width 387 height 20
